Goal: Find contact information: Find contact information

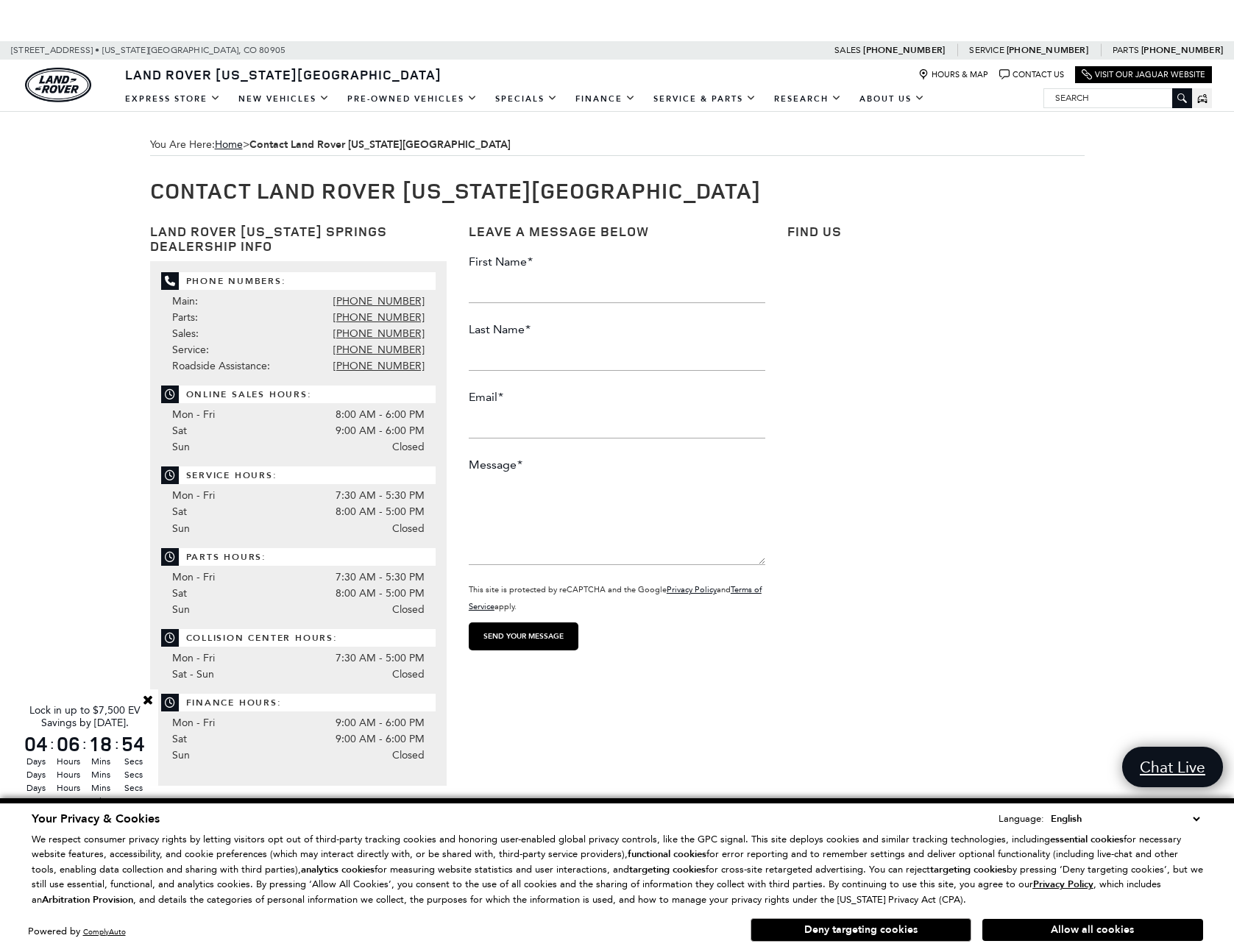
click at [842, 939] on button "Deny targeting cookies" at bounding box center [861, 929] width 221 height 23
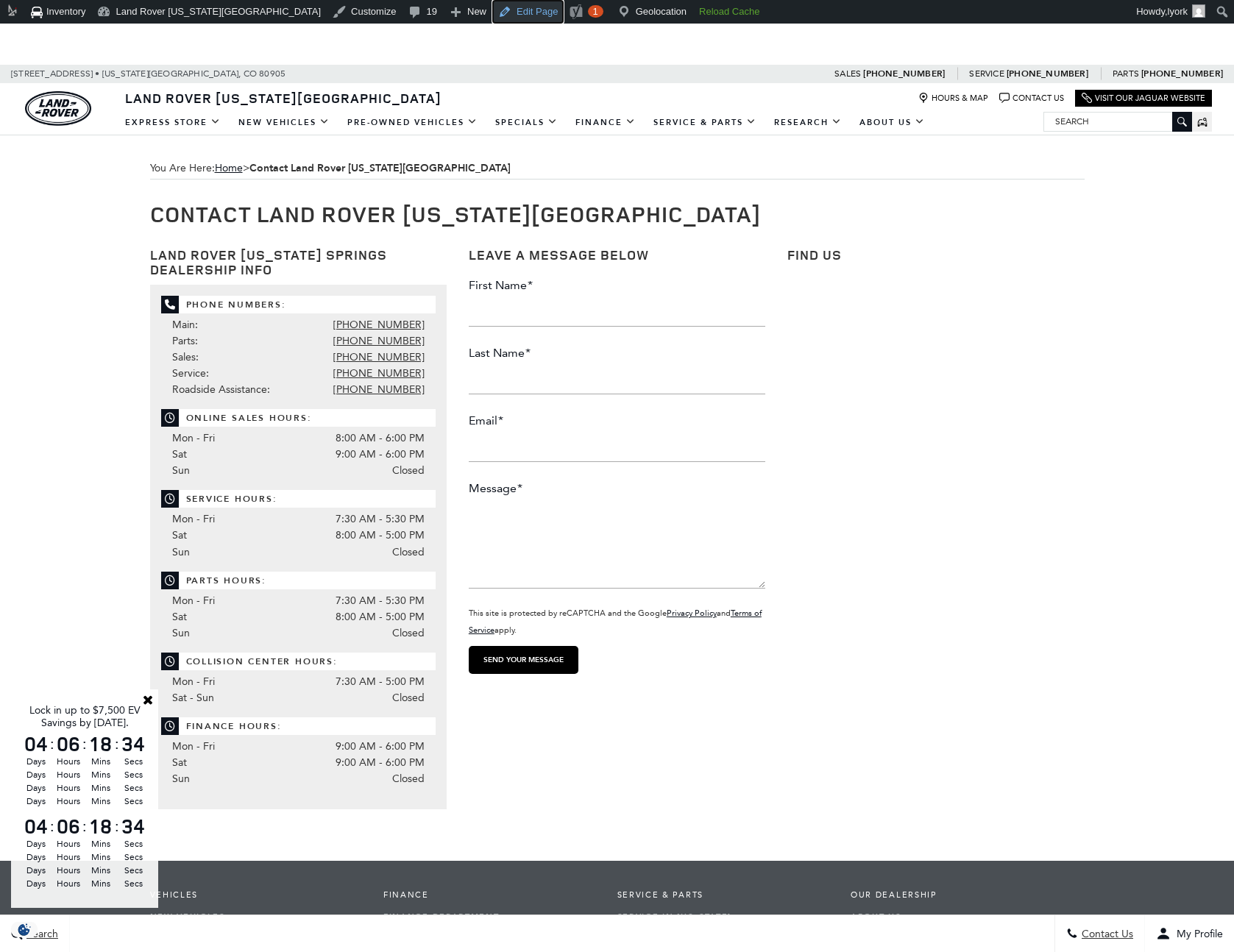
click at [492, 7] on link "Edit Page" at bounding box center [528, 11] width 71 height 23
click at [677, 670] on div "This site is protected by reCAPTCHA and the Google Privacy Policy and Terms of …" at bounding box center [617, 476] width 297 height 412
click at [147, 698] on link "Close" at bounding box center [148, 699] width 13 height 13
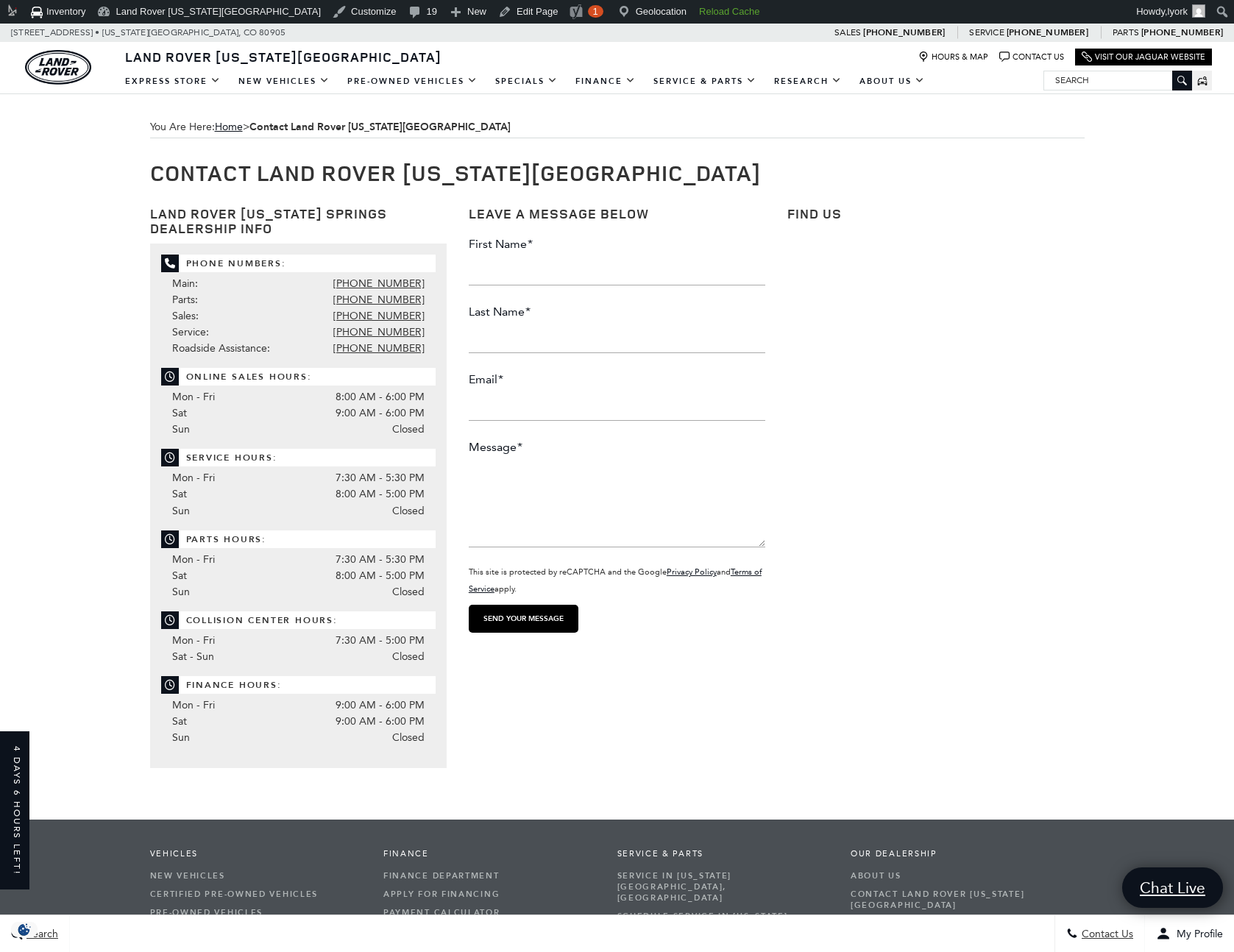
click at [746, 719] on div "Land Rover Colorado Springs Dealership Info Phone Numbers: Main: 719-302-1000 M…" at bounding box center [617, 480] width 956 height 576
click at [746, 718] on div "Land Rover Colorado Springs Dealership Info Phone Numbers: Main: 719-302-1000 M…" at bounding box center [617, 480] width 956 height 576
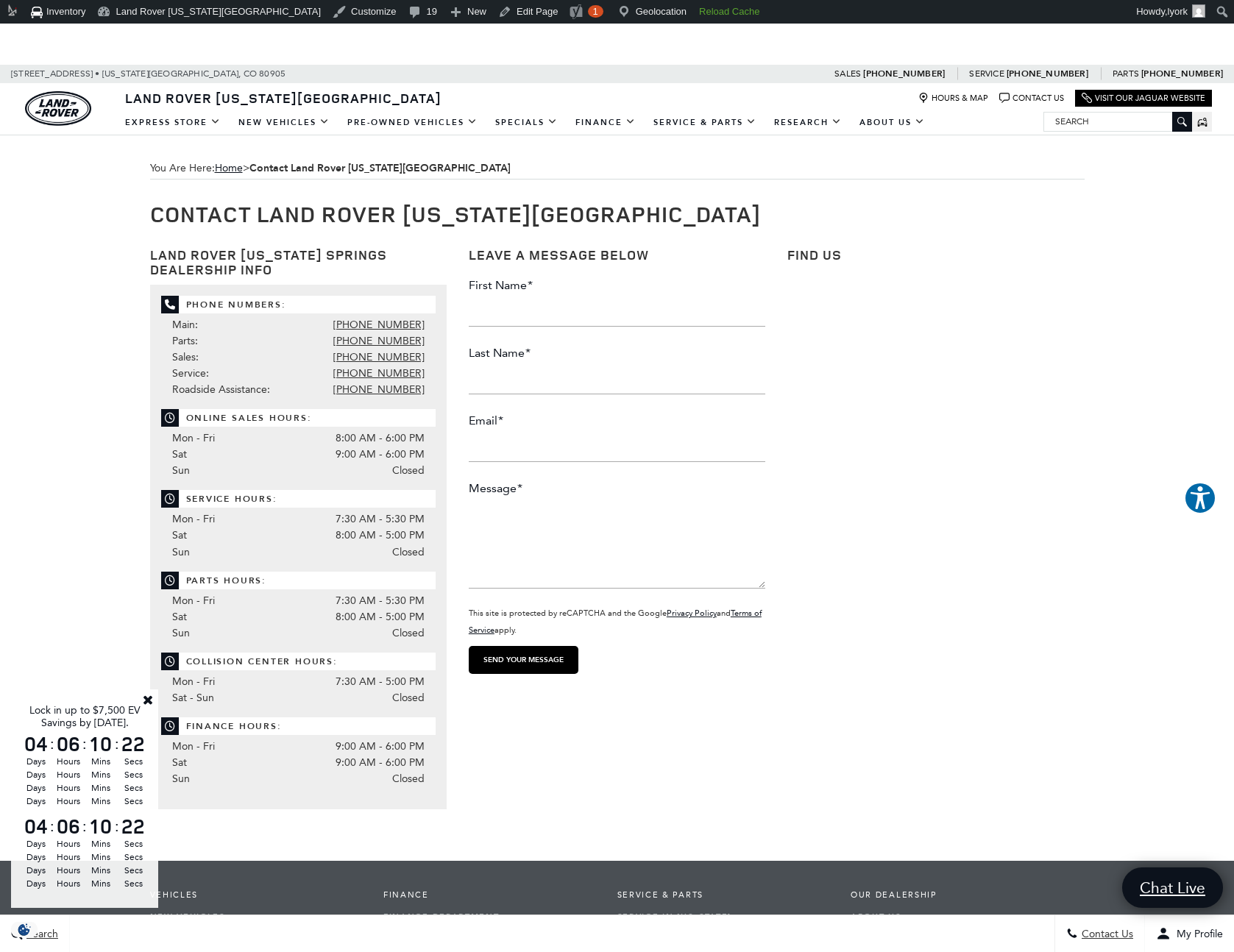
click at [148, 696] on link "Close" at bounding box center [148, 699] width 13 height 13
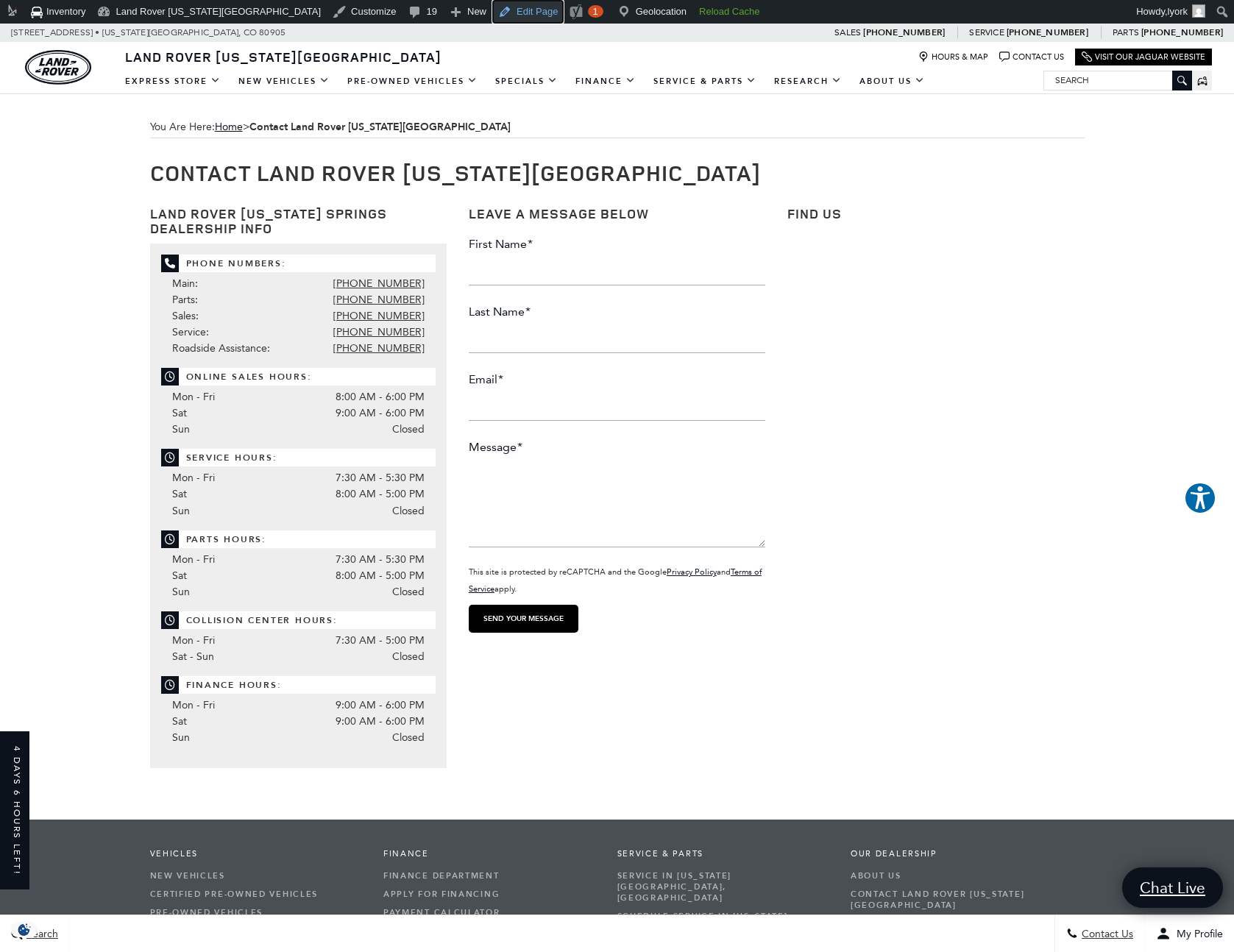
click at [492, 16] on link "Edit Page" at bounding box center [528, 11] width 71 height 23
